Goal: Task Accomplishment & Management: Manage account settings

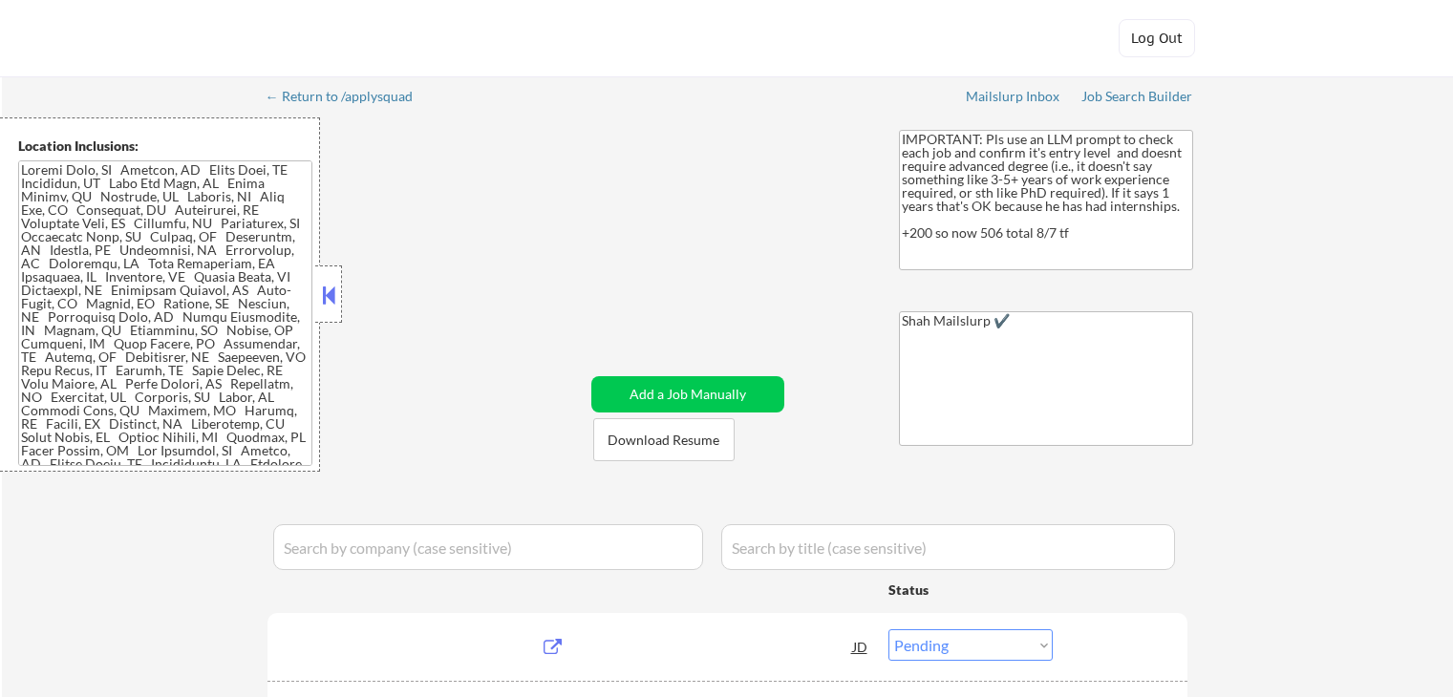
select select ""pending""
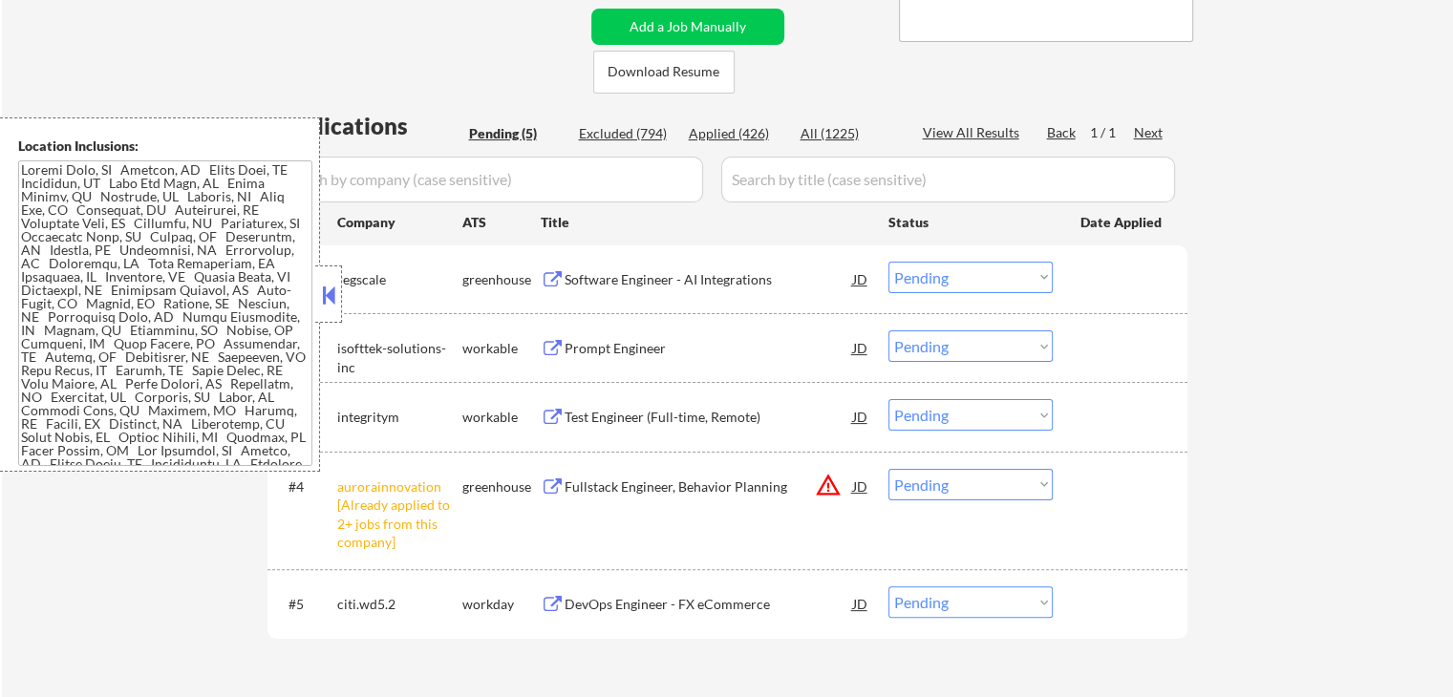
scroll to position [573, 0]
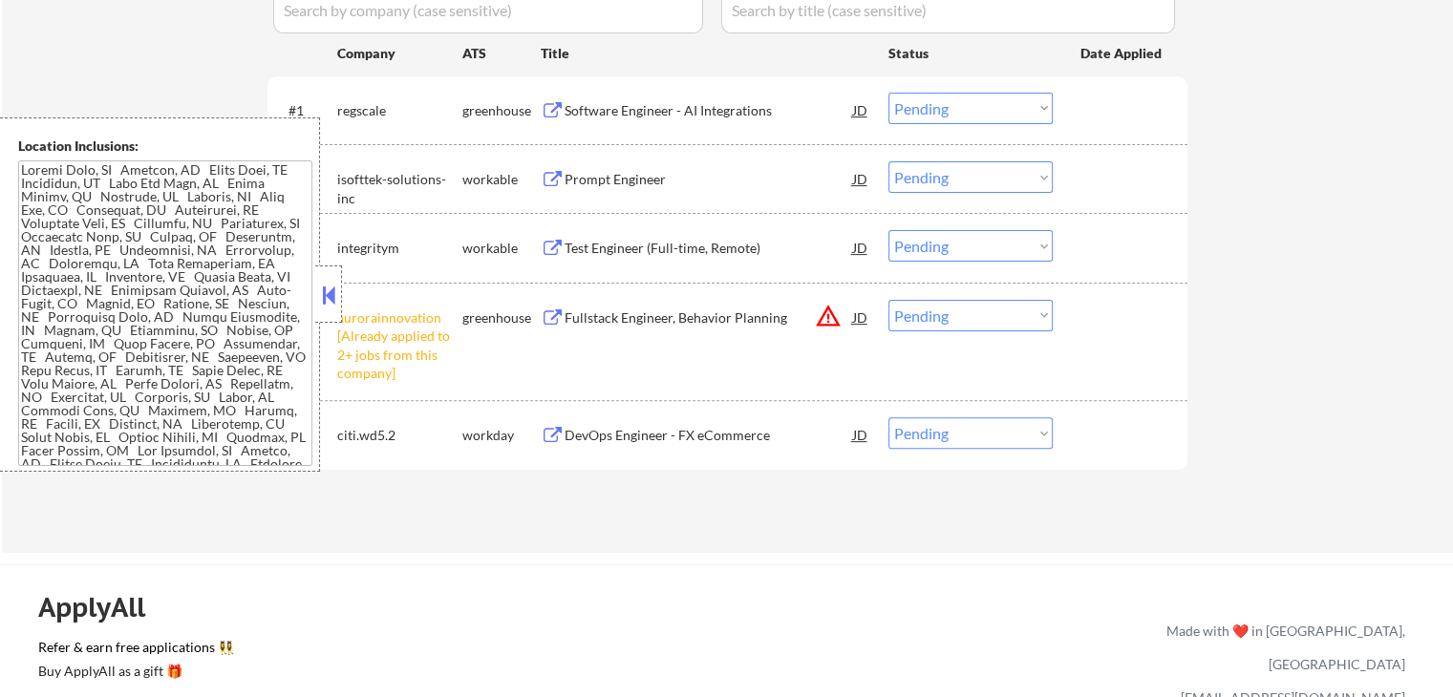
click at [958, 322] on select "Choose an option... Pending Applied Excluded (Questions) Excluded (Expired) Exc…" at bounding box center [970, 316] width 164 height 32
click at [888, 300] on select "Choose an option... Pending Applied Excluded (Questions) Excluded (Expired) Exc…" at bounding box center [970, 316] width 164 height 32
select select ""pending""
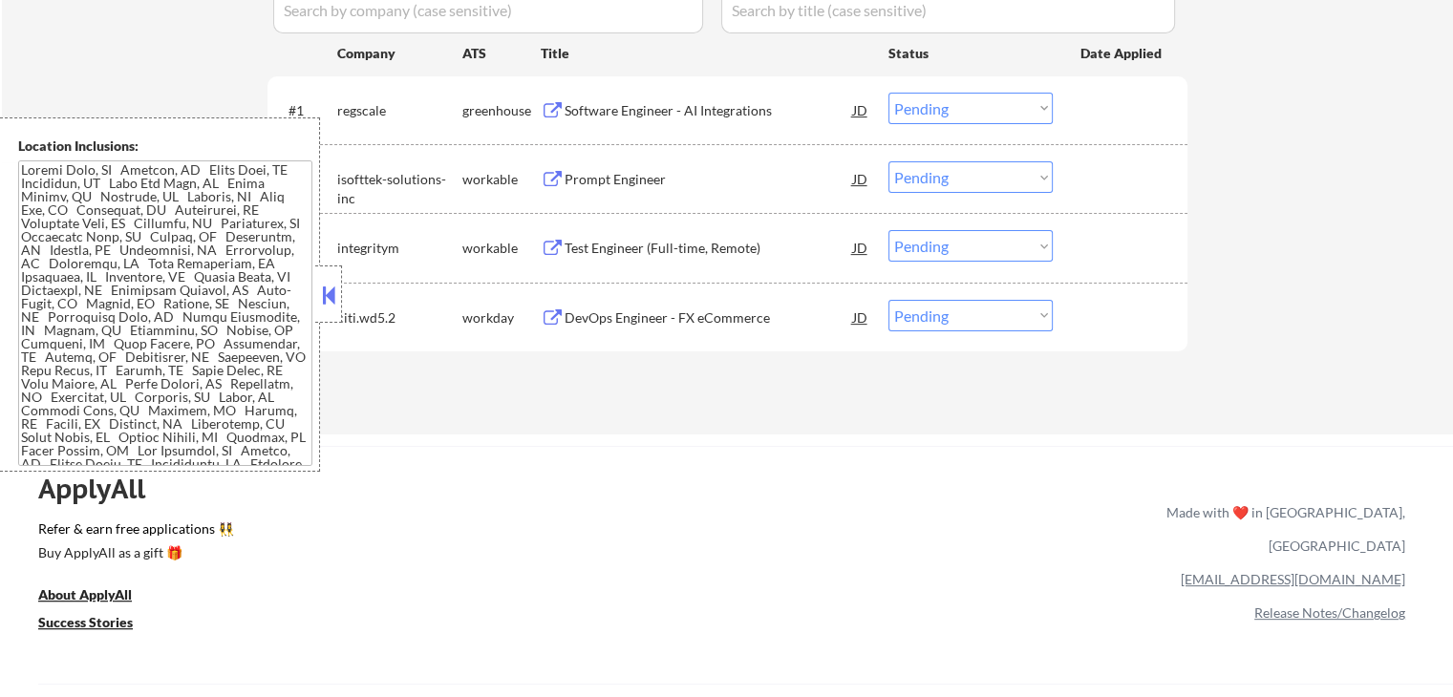
click at [327, 296] on button at bounding box center [328, 295] width 21 height 29
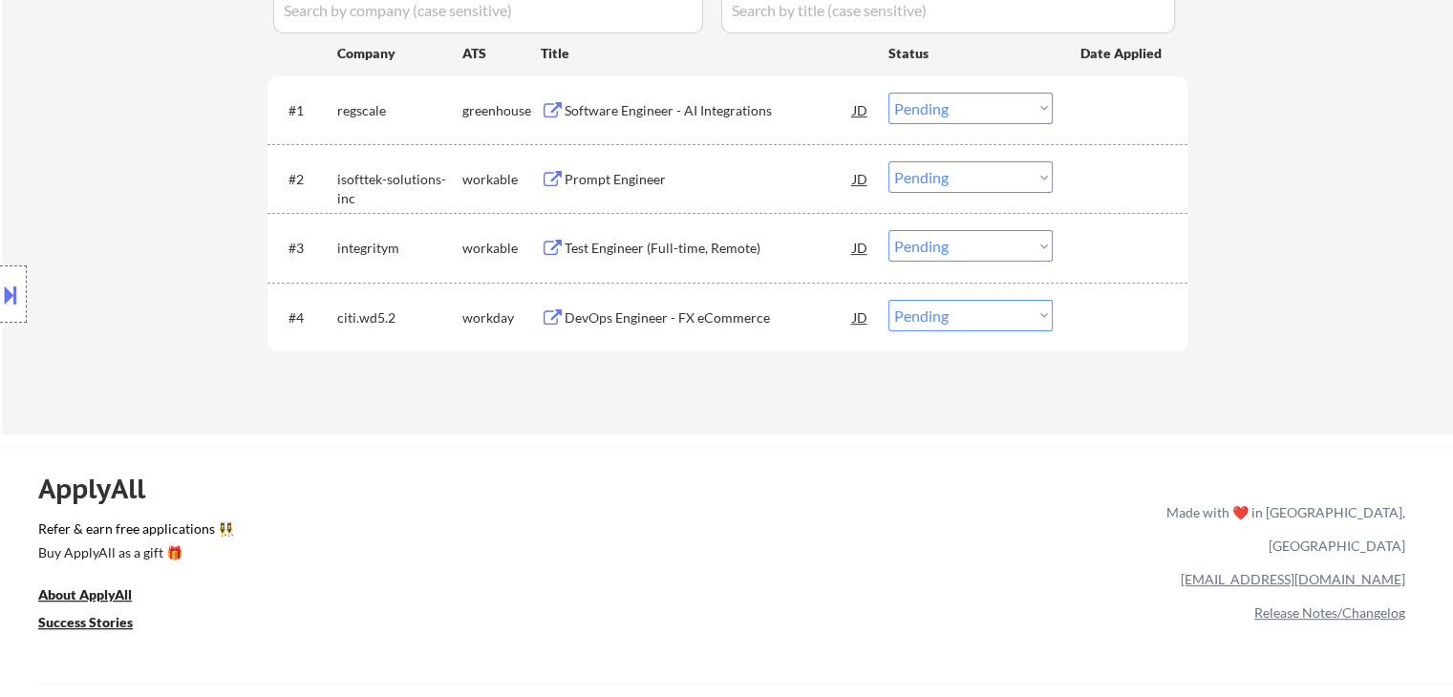
drag, startPoint x: 628, startPoint y: 104, endPoint x: 634, endPoint y: 168, distance: 64.3
click at [631, 104] on div "Software Engineer - AI Integrations" at bounding box center [708, 110] width 288 height 19
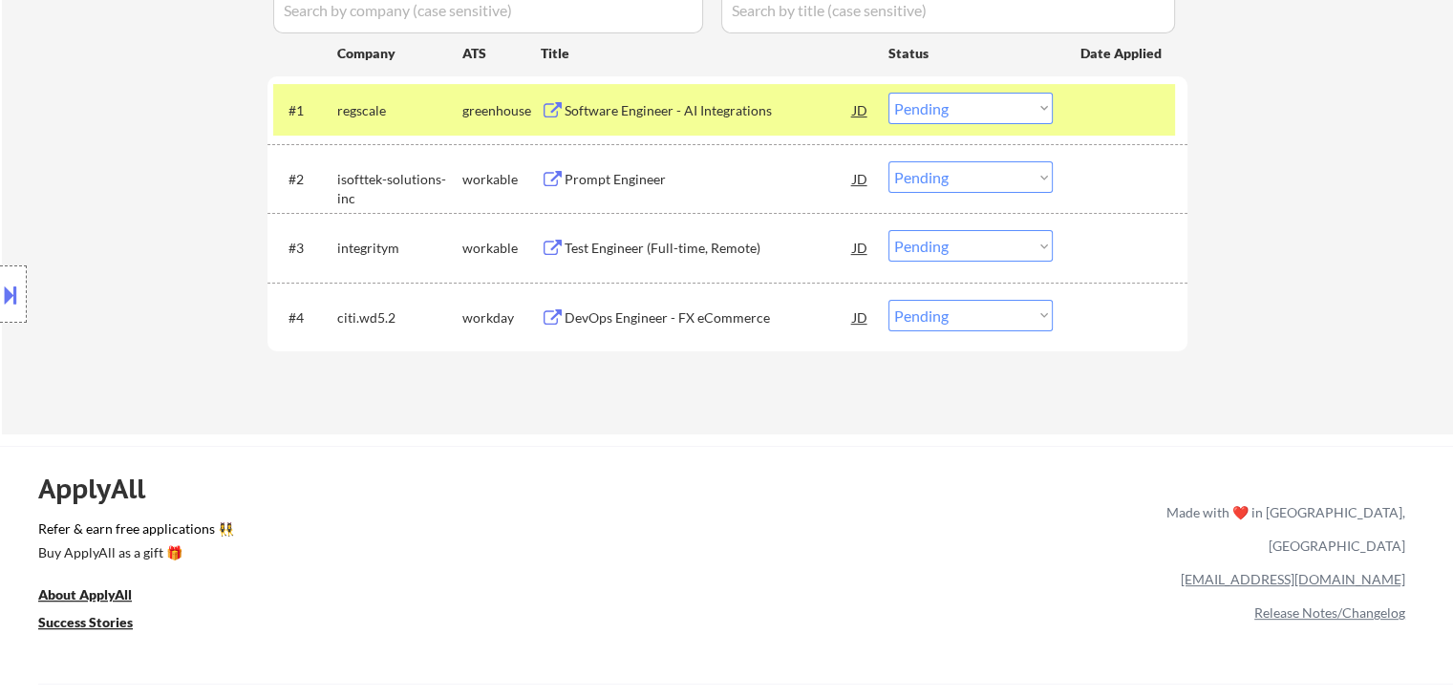
click at [619, 177] on div "Prompt Engineer" at bounding box center [708, 179] width 288 height 19
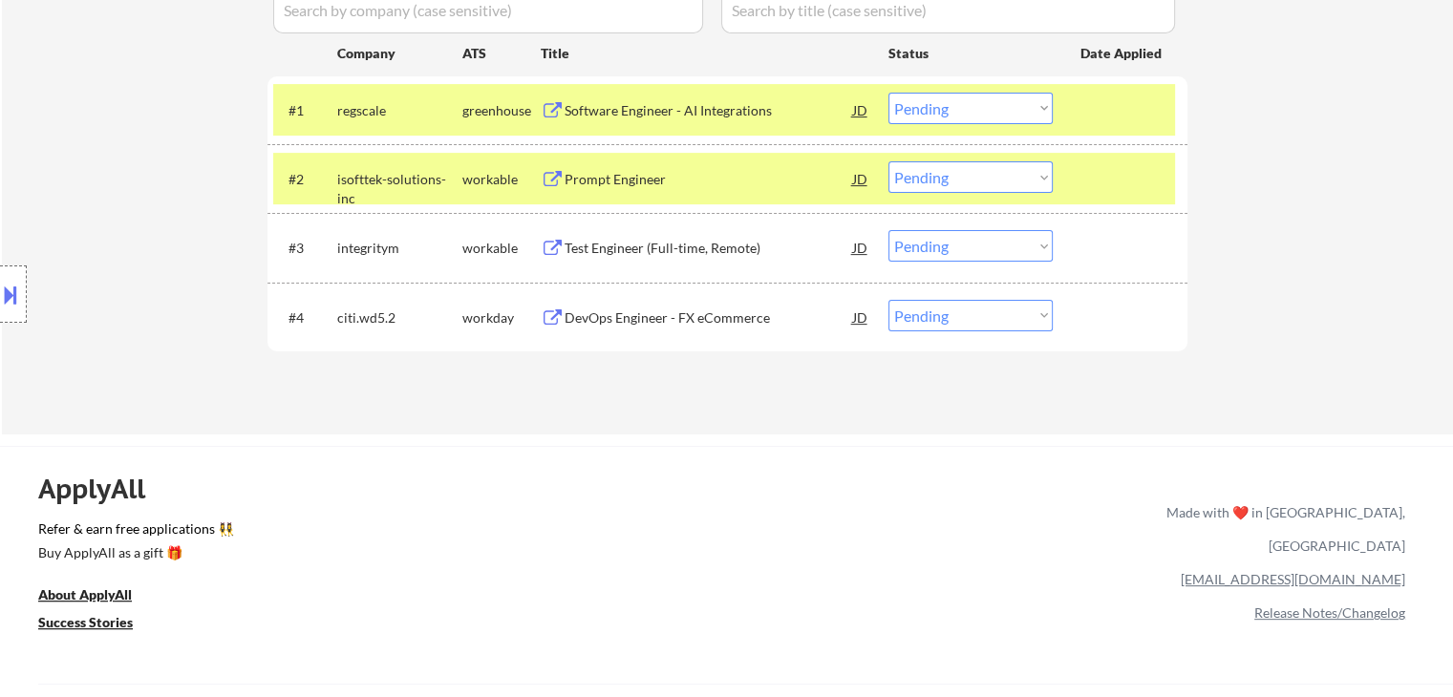
click at [638, 238] on div "Test Engineer (Full-time, Remote)" at bounding box center [708, 247] width 288 height 34
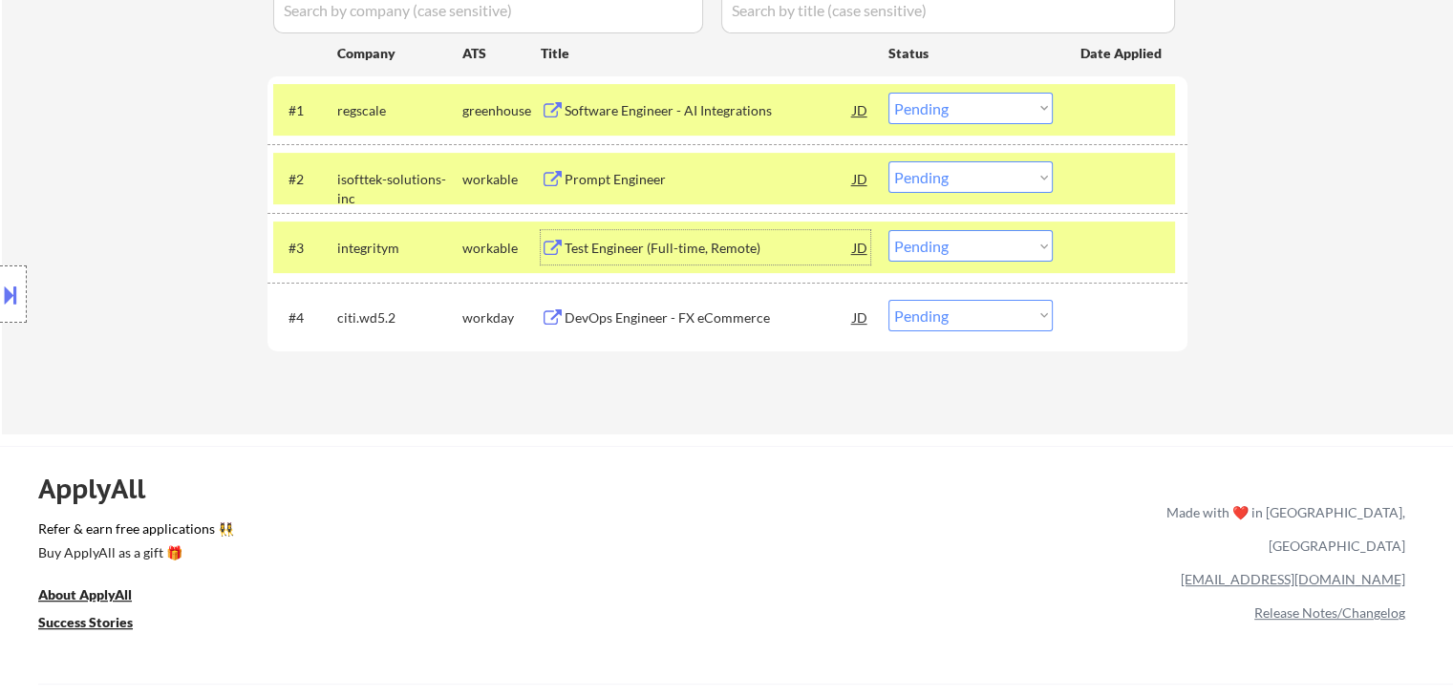
click at [981, 115] on select "Choose an option... Pending Applied Excluded (Questions) Excluded (Expired) Exc…" at bounding box center [970, 109] width 164 height 32
click at [888, 93] on select "Choose an option... Pending Applied Excluded (Questions) Excluded (Expired) Exc…" at bounding box center [970, 109] width 164 height 32
select select ""pending""
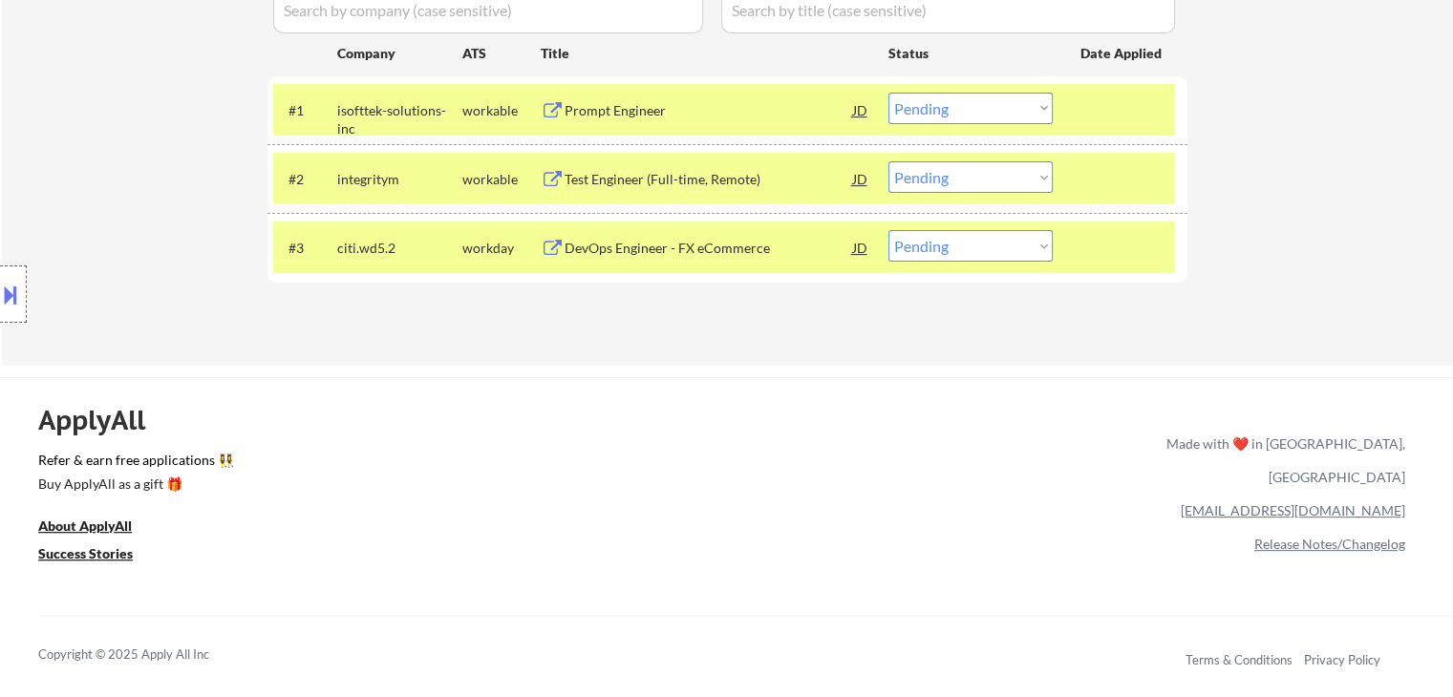
click at [5, 301] on button at bounding box center [10, 295] width 21 height 32
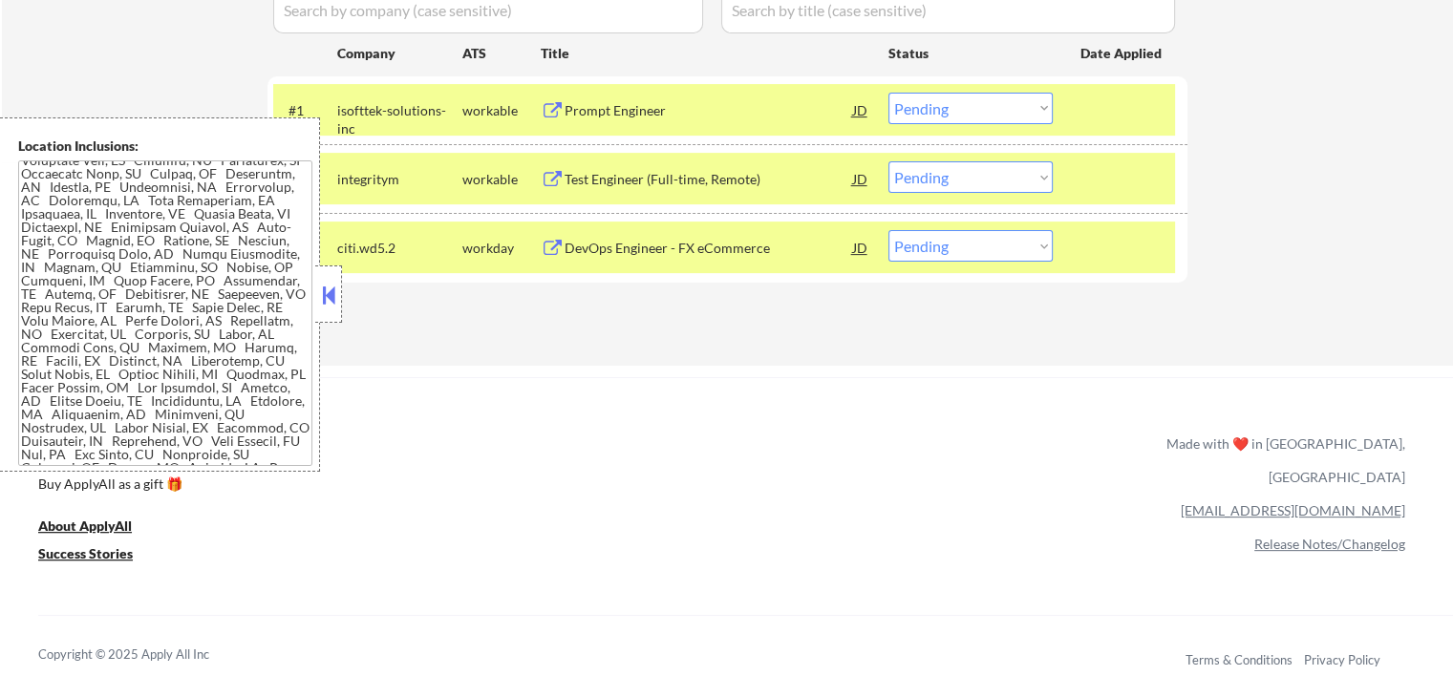
scroll to position [96, 0]
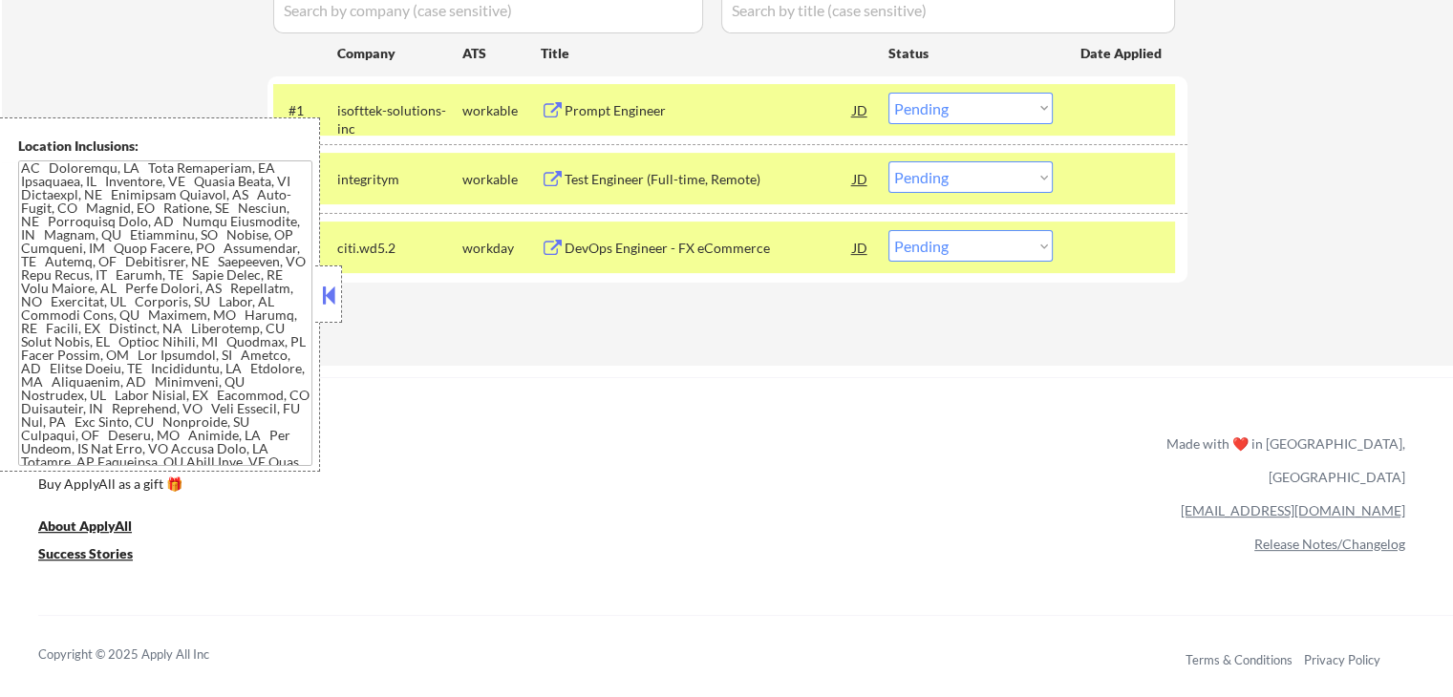
click at [201, 280] on textarea at bounding box center [165, 313] width 294 height 306
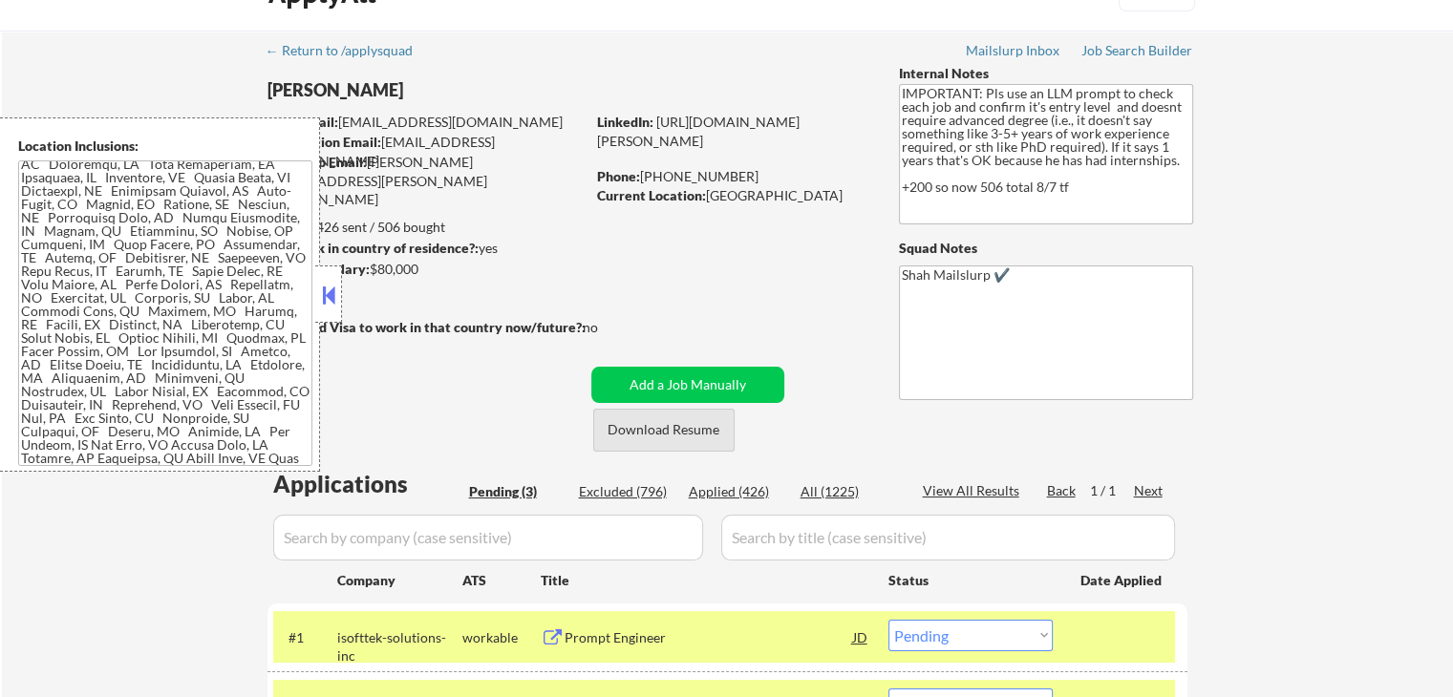
scroll to position [0, 0]
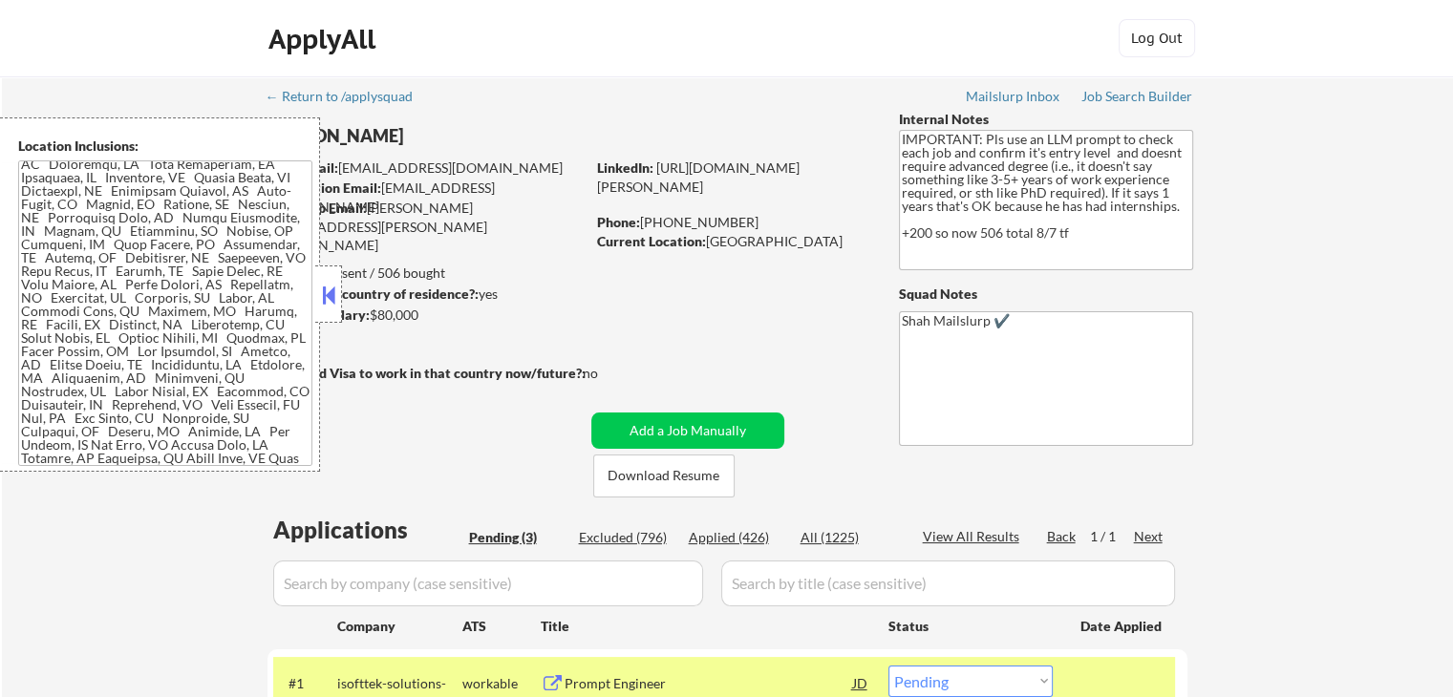
click at [1160, 85] on div "← Return to /applysquad Mailslurp Inbox Job Search Builder [PERSON_NAME] User E…" at bounding box center [727, 499] width 953 height 847
click at [1126, 100] on div "Job Search Builder" at bounding box center [1137, 96] width 112 height 13
select select ""pending""
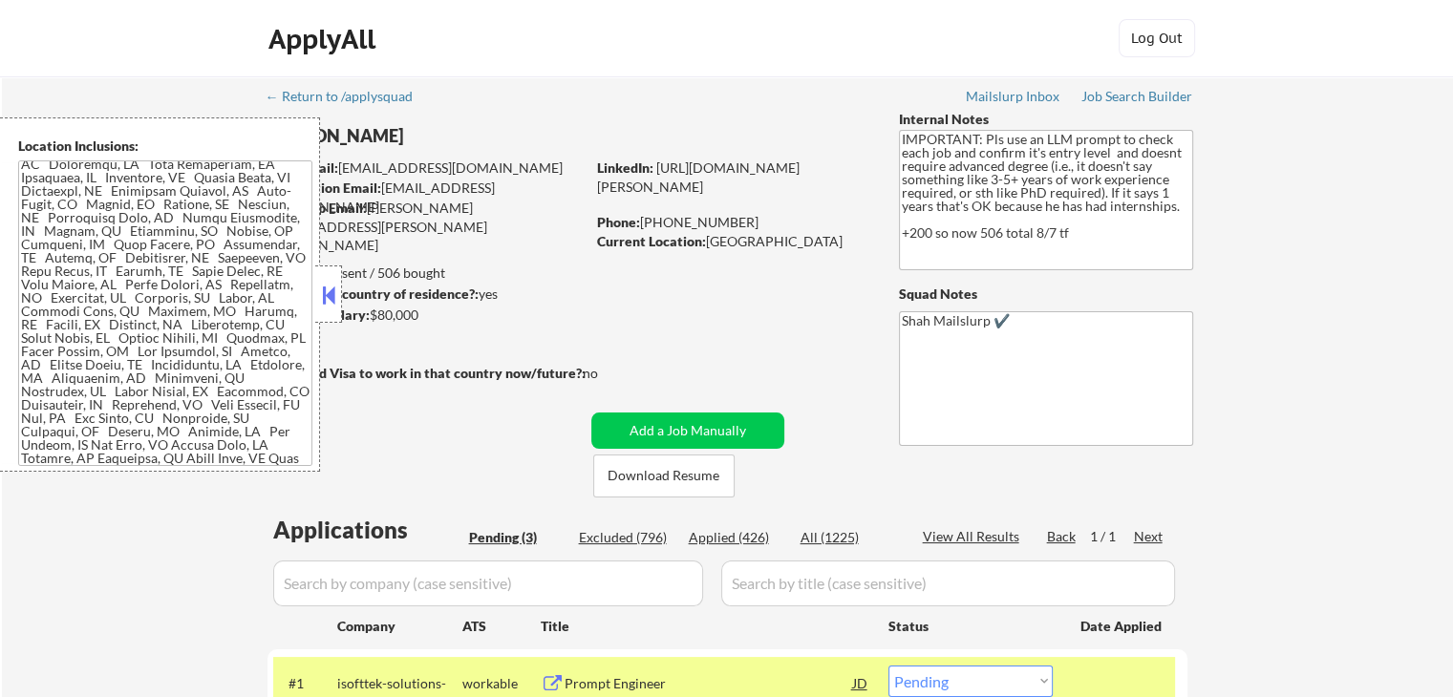
select select ""pending""
select select ""PLACEHOLDER_1427118222253""
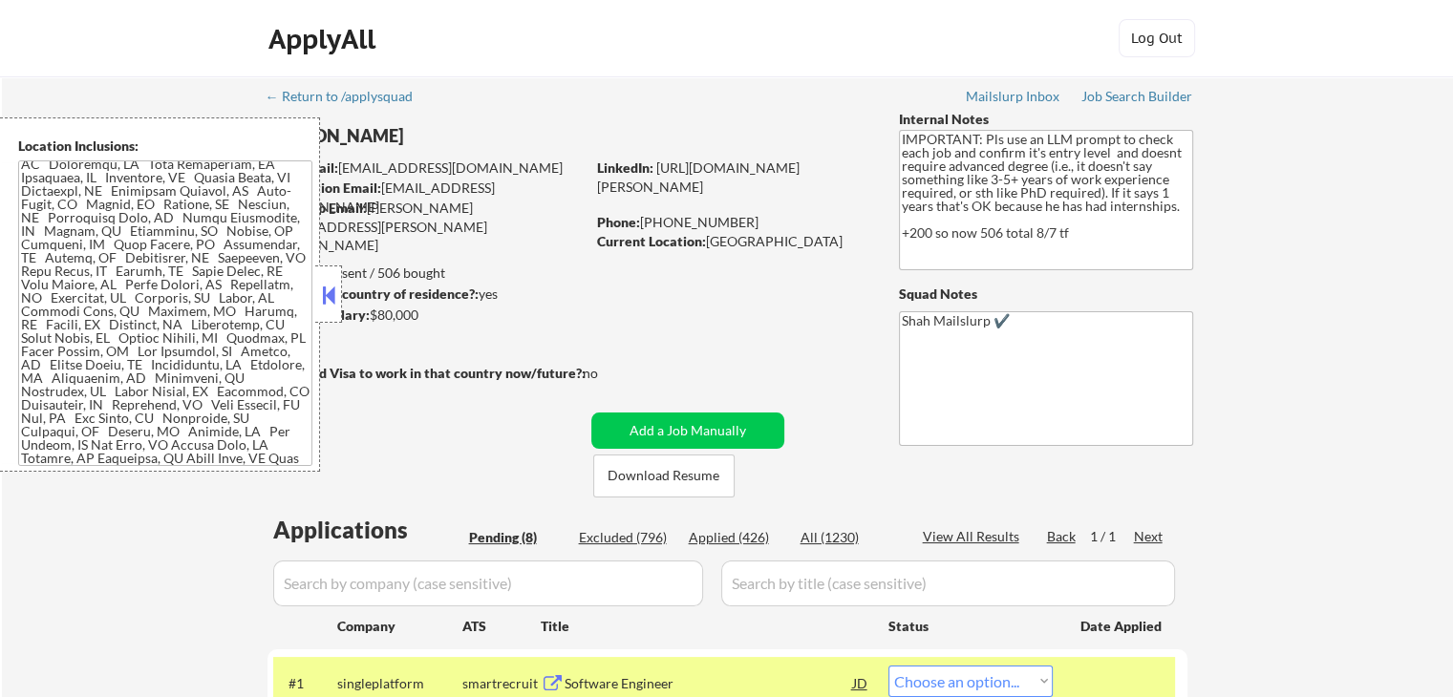
select select ""pending""
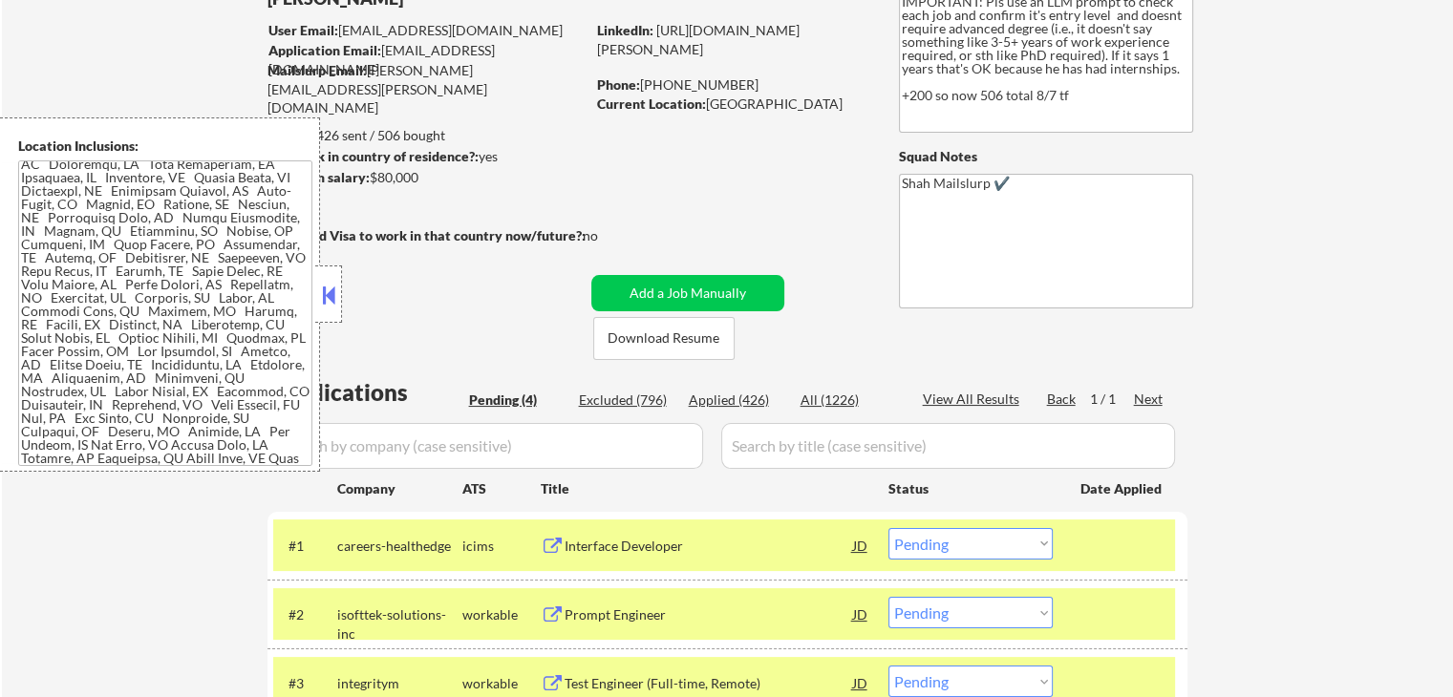
scroll to position [191, 0]
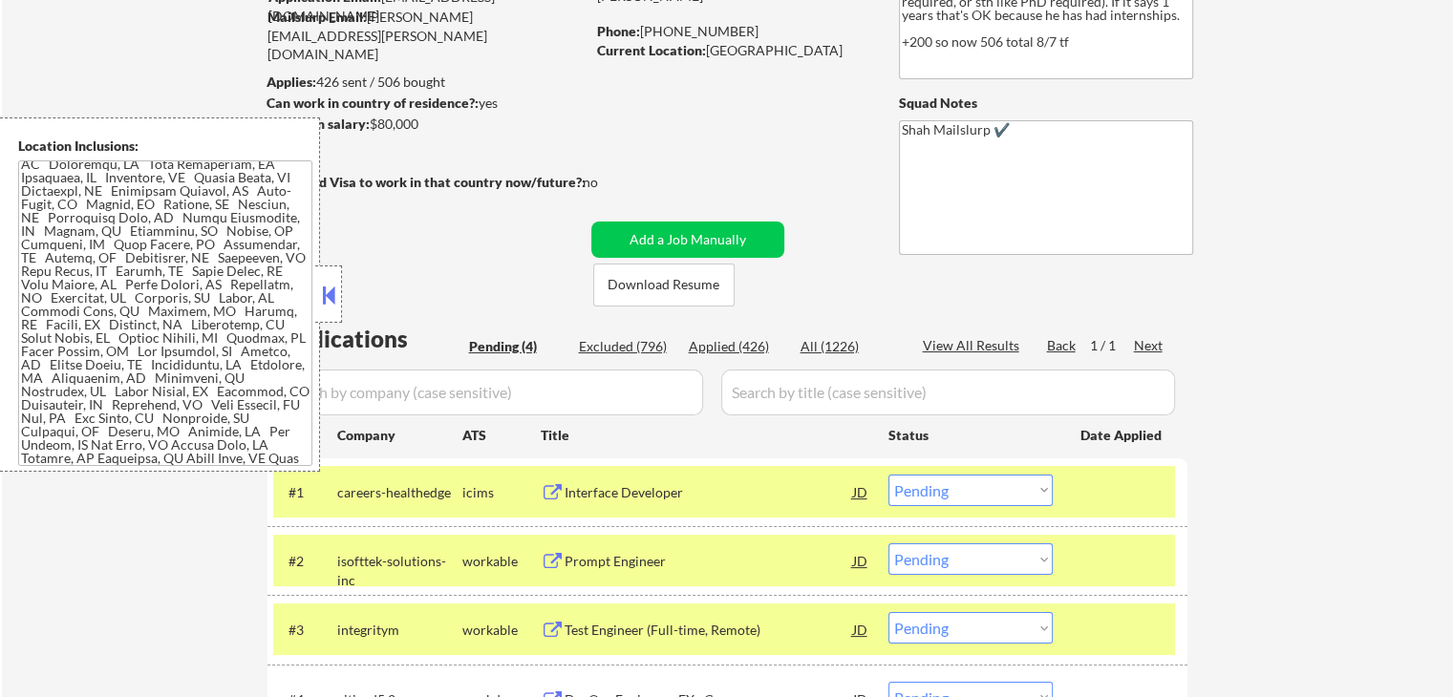
click at [718, 337] on div "Applied (426)" at bounding box center [737, 346] width 96 height 19
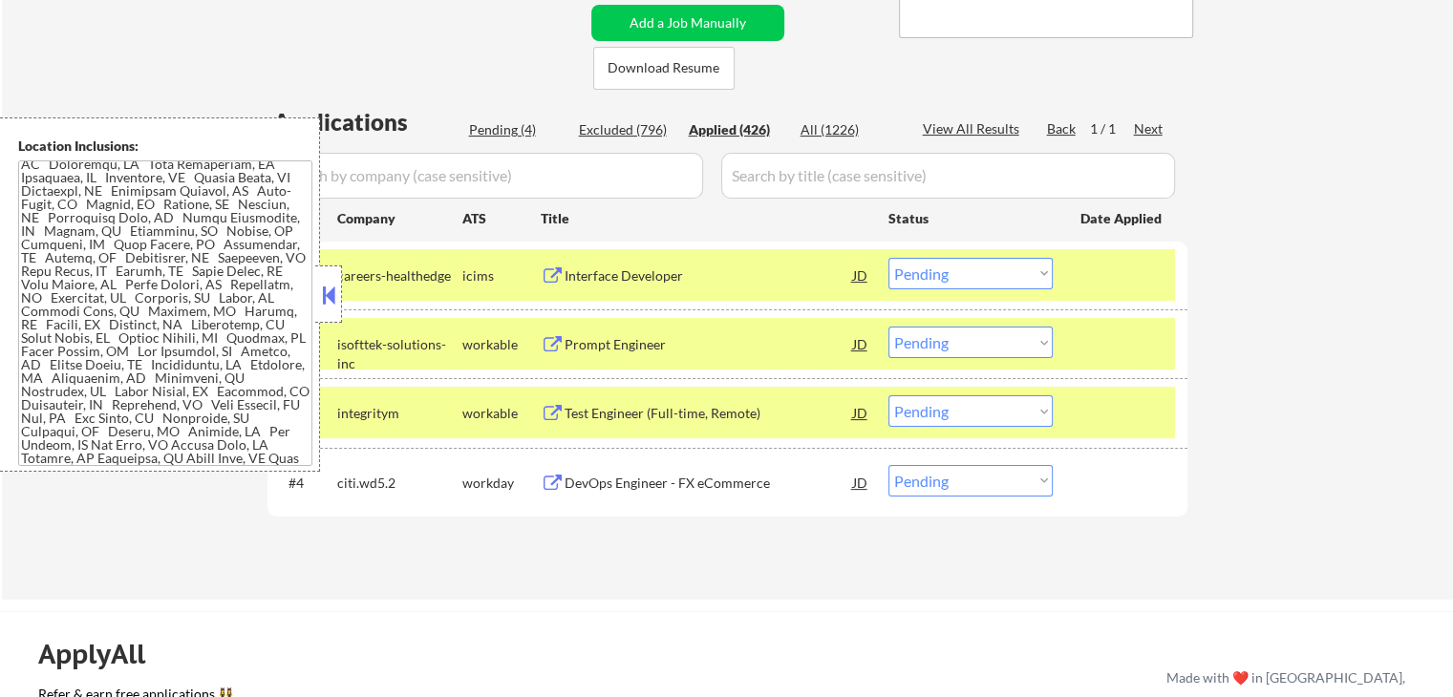
scroll to position [478, 0]
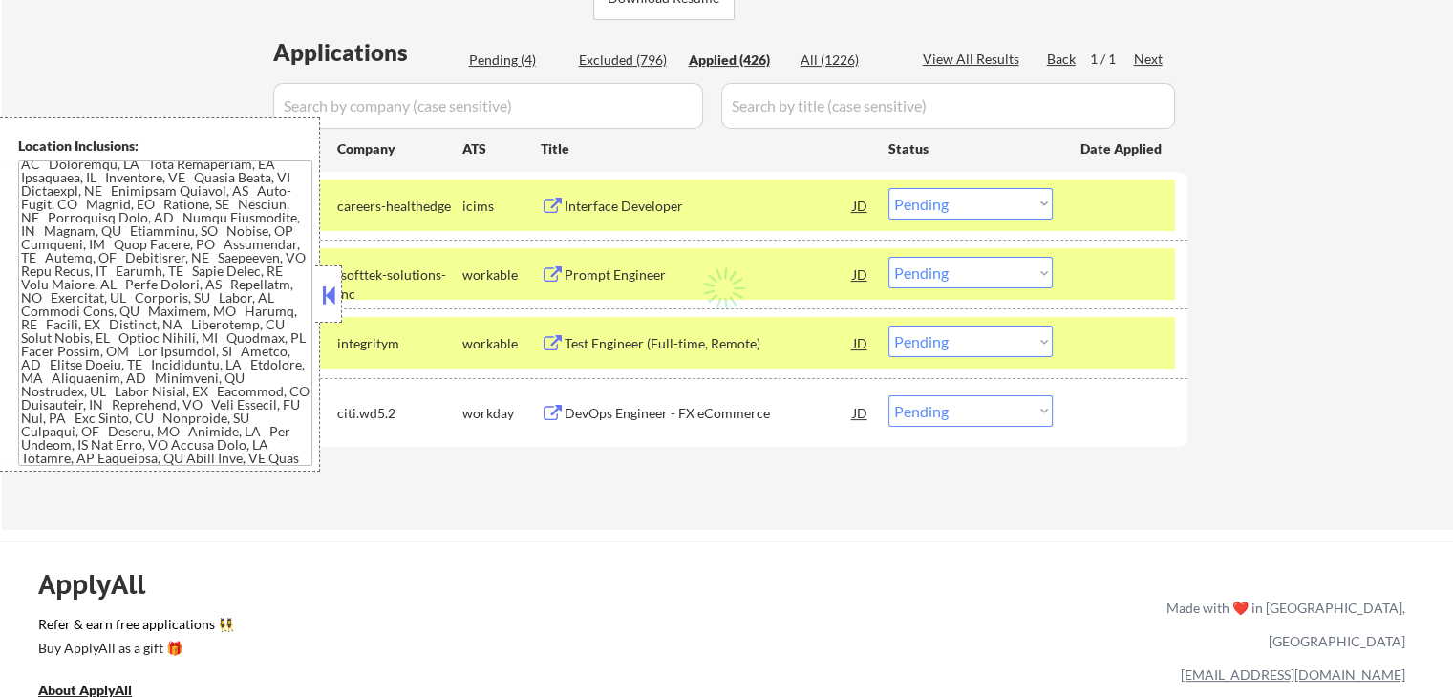
select select ""applied""
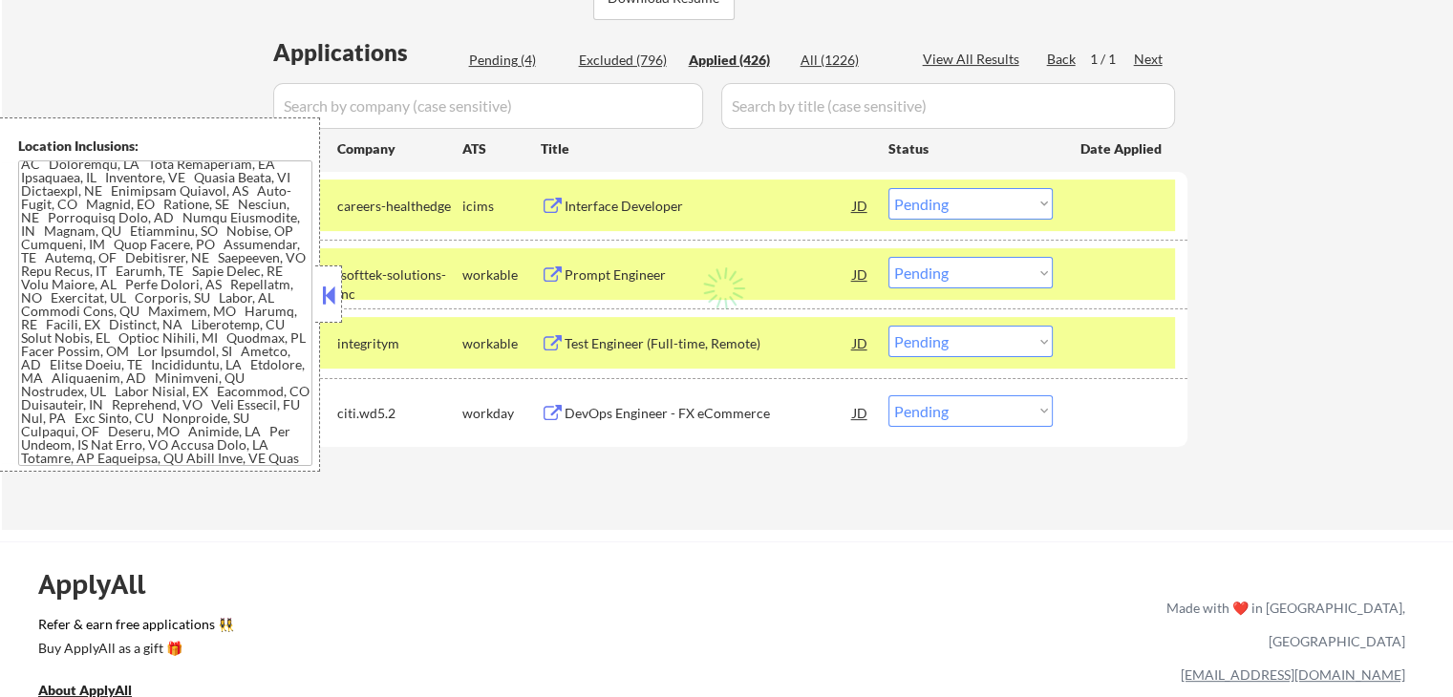
select select ""applied""
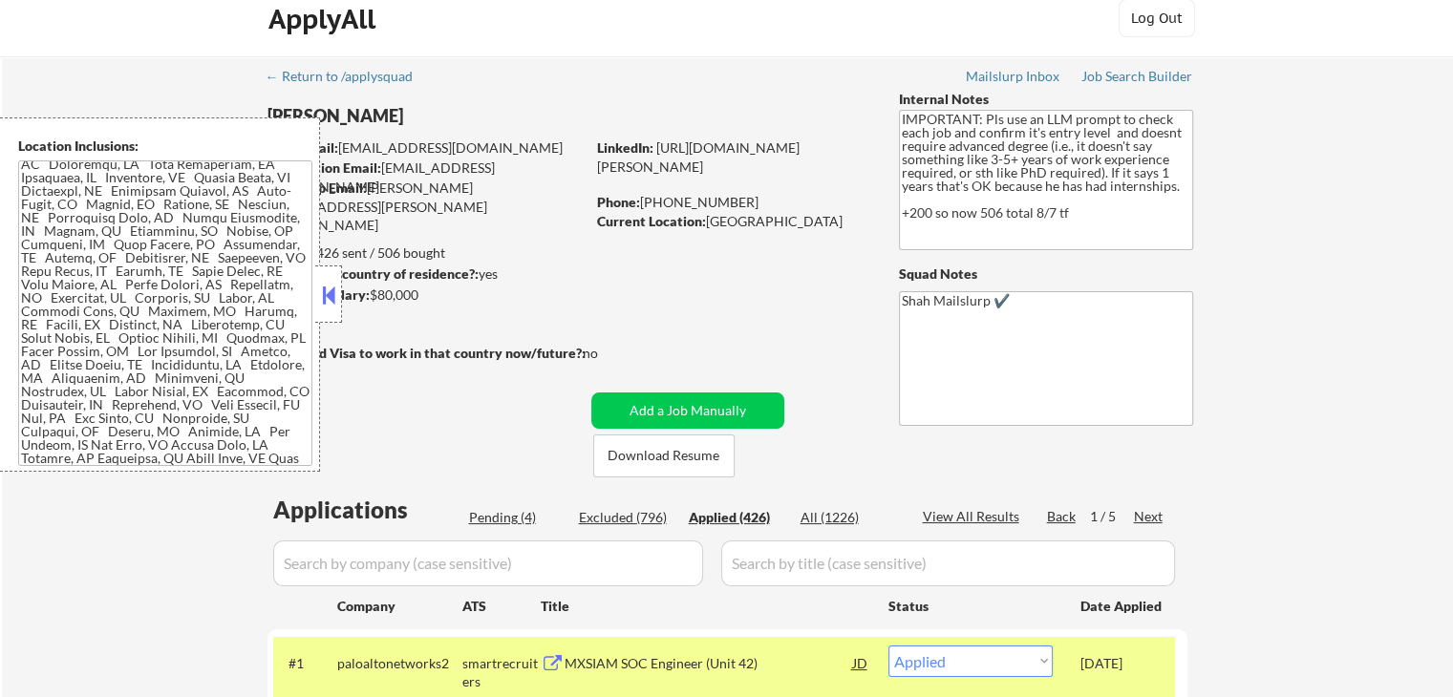
scroll to position [0, 0]
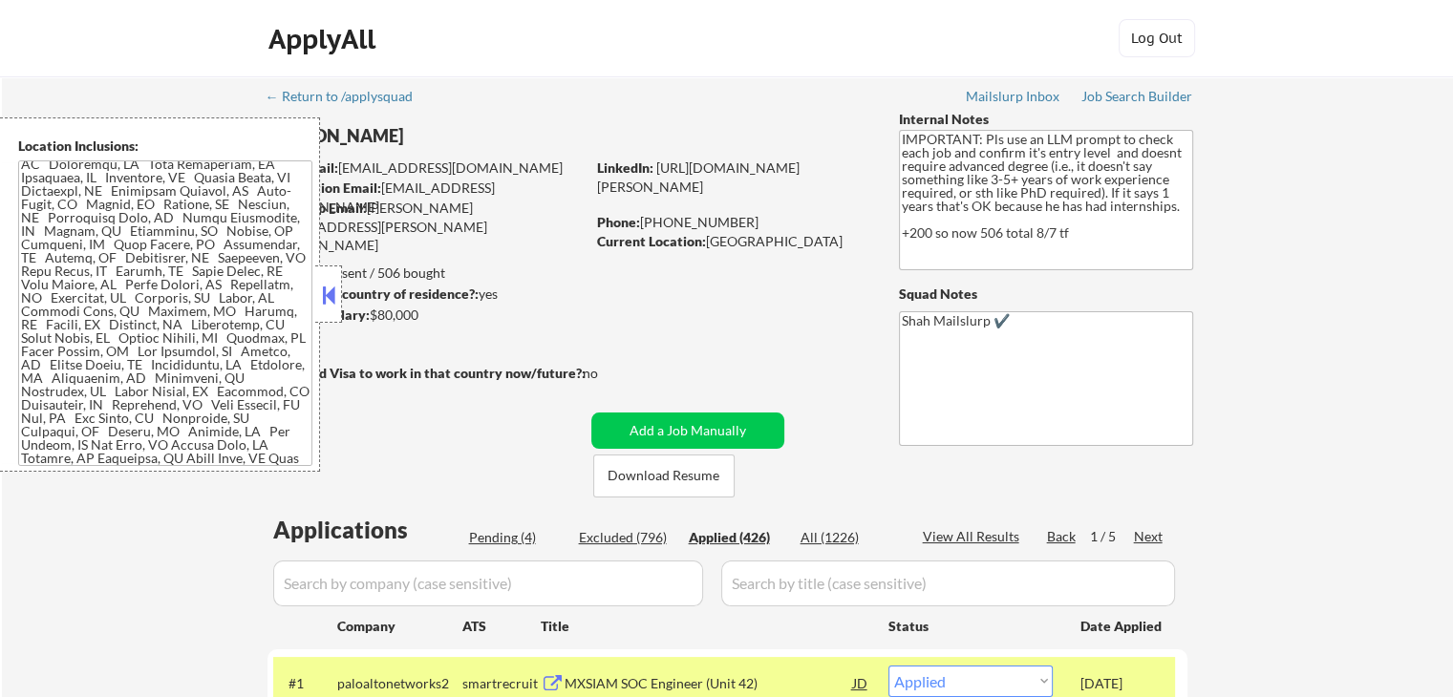
click at [490, 531] on div "Pending (4)" at bounding box center [517, 537] width 96 height 19
select select ""pending""
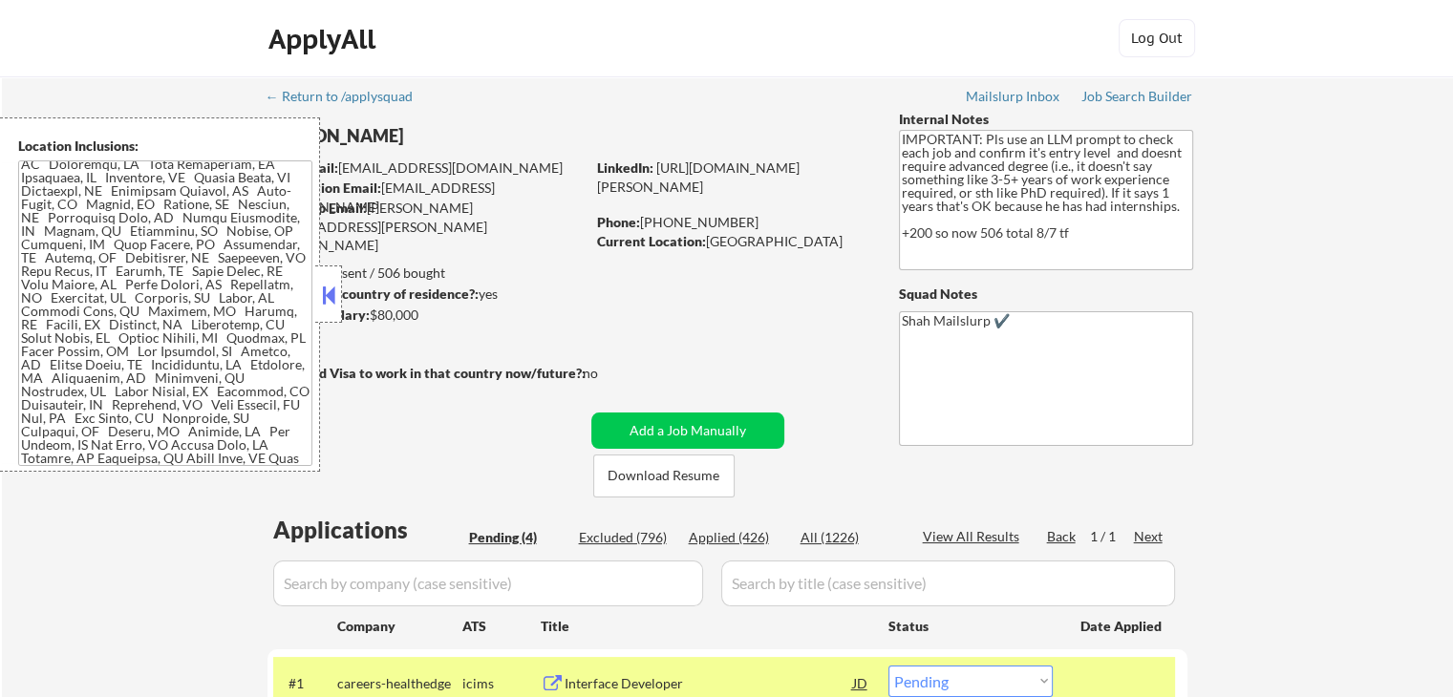
click at [345, 306] on div "Minimum salary: $80,000" at bounding box center [425, 315] width 318 height 19
click at [336, 295] on button at bounding box center [328, 295] width 21 height 29
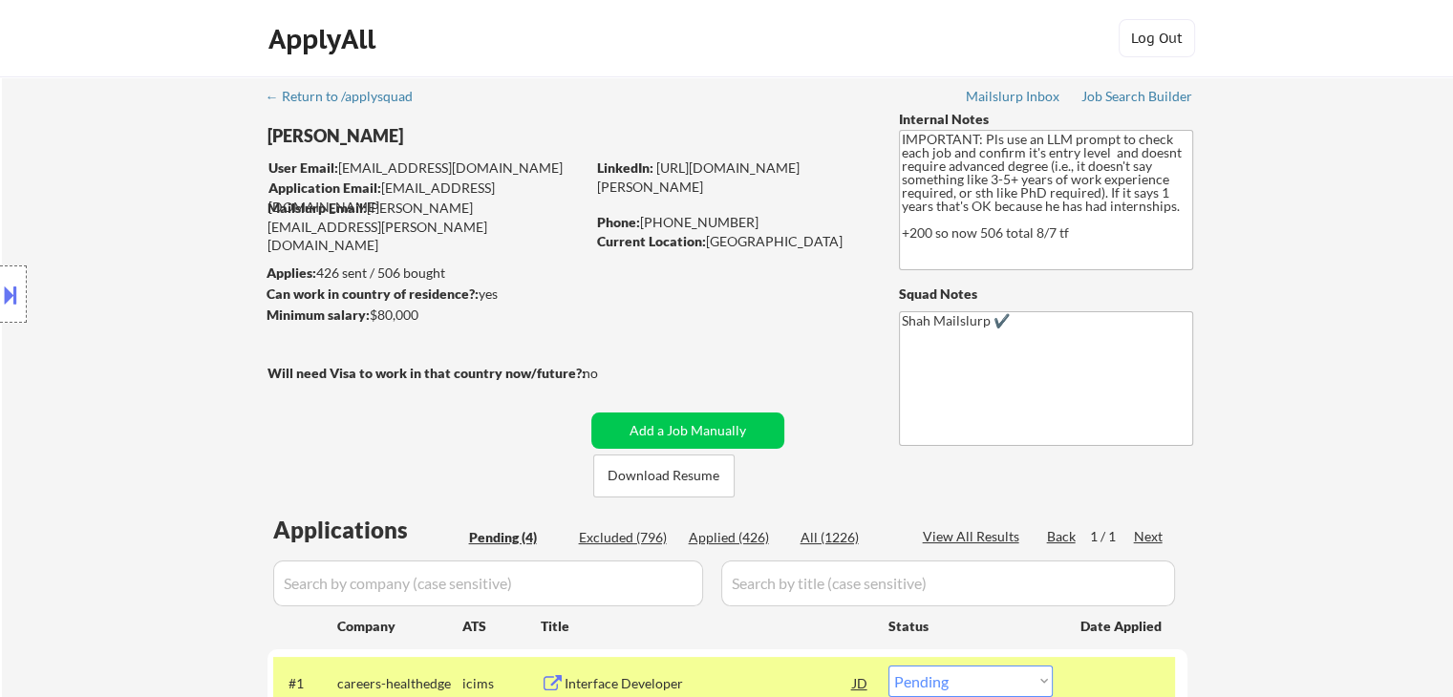
click at [99, 410] on div "Location Inclusions:" at bounding box center [171, 294] width 342 height 354
